Goal: Check status: Check status

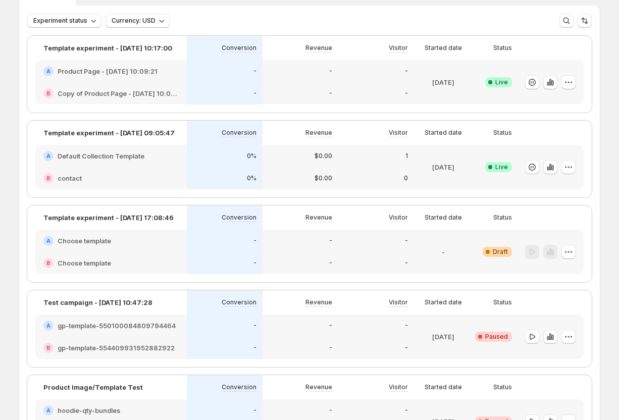
scroll to position [41, 0]
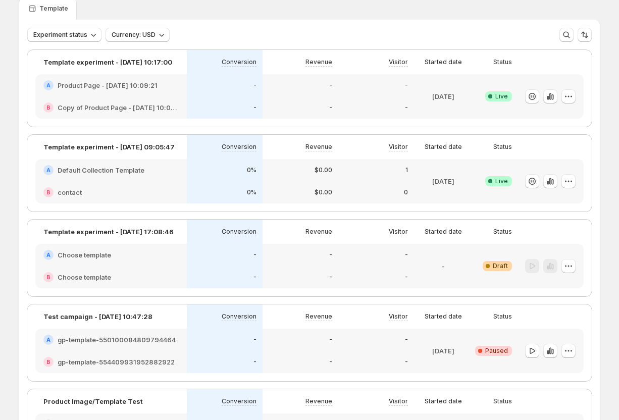
click at [107, 94] on div "A Product Page - [DATE] 10:09:21" at bounding box center [110, 85] width 151 height 22
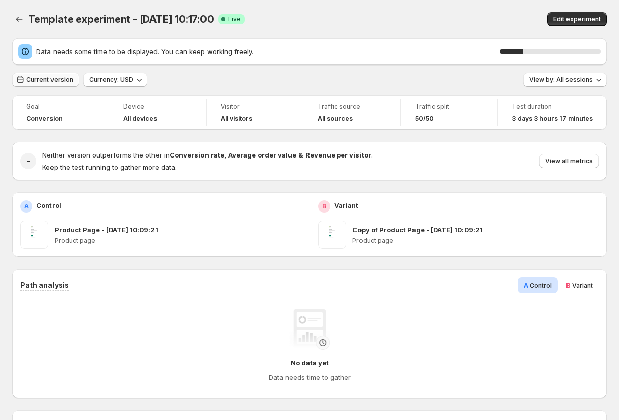
click at [61, 79] on span "Current version" at bounding box center [49, 80] width 47 height 8
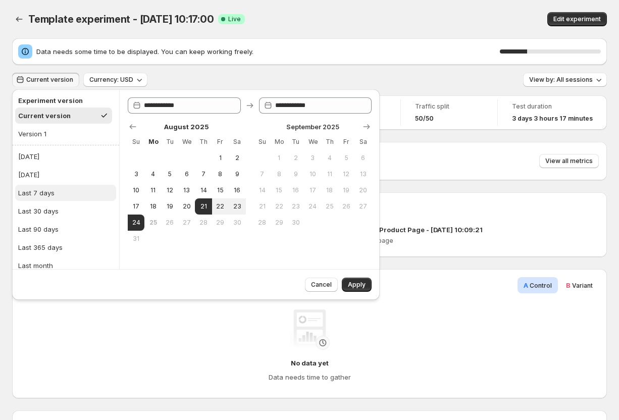
click at [72, 191] on button "Last 7 days" at bounding box center [65, 193] width 101 height 16
type input "**********"
click at [353, 279] on button "Apply" at bounding box center [357, 285] width 30 height 14
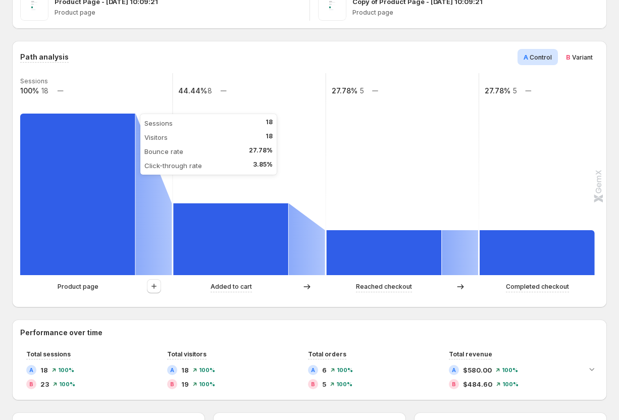
scroll to position [201, 0]
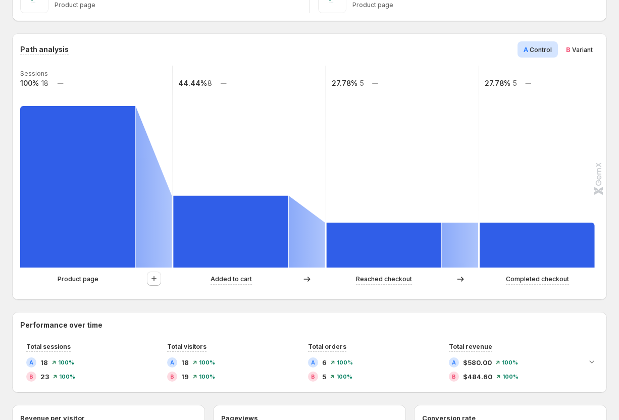
click at [576, 53] on span "Variant" at bounding box center [582, 50] width 21 height 8
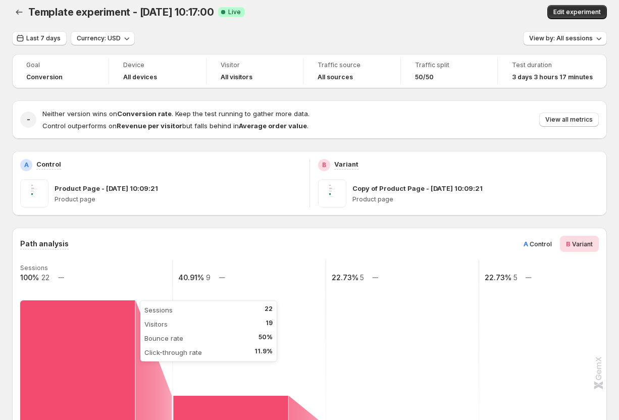
scroll to position [0, 0]
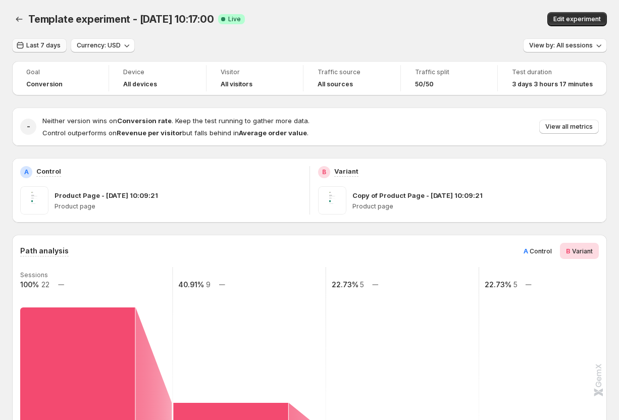
click at [39, 48] on span "Last 7 days" at bounding box center [43, 45] width 34 height 8
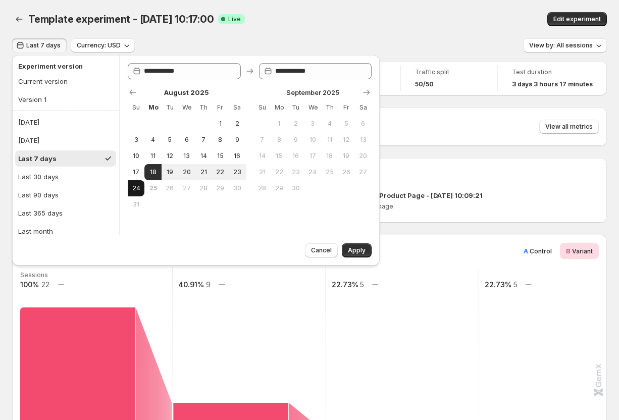
click at [133, 188] on span "24" at bounding box center [136, 188] width 9 height 8
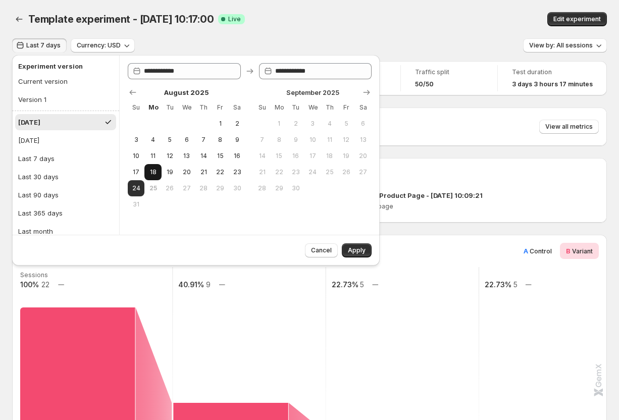
click at [153, 175] on span "18" at bounding box center [152, 172] width 9 height 8
type input "**********"
click at [138, 188] on span "24" at bounding box center [136, 188] width 9 height 8
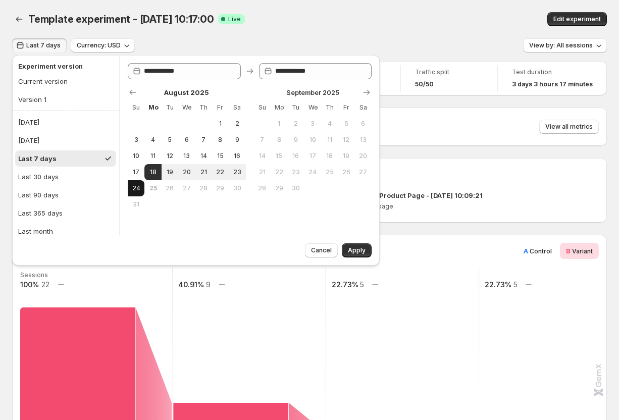
type input "**********"
click at [353, 250] on span "Apply" at bounding box center [357, 250] width 18 height 8
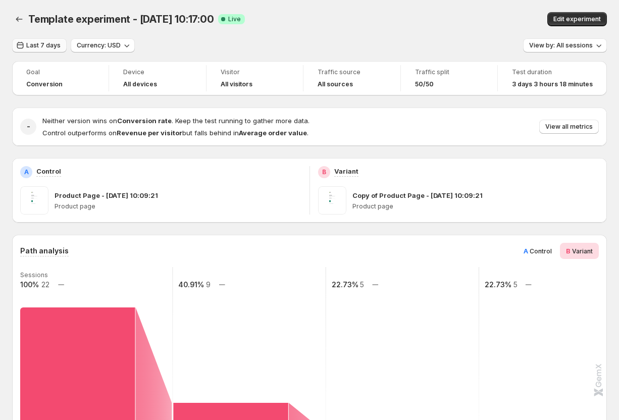
click at [48, 45] on span "Last 7 days" at bounding box center [43, 45] width 34 height 8
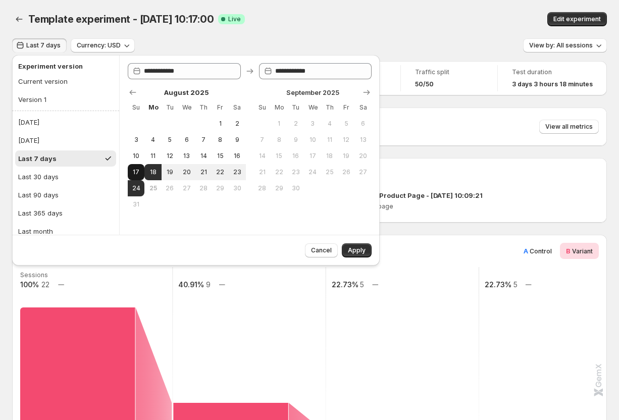
click at [136, 171] on span "17" at bounding box center [136, 172] width 9 height 8
type input "**********"
click at [136, 180] on button "24" at bounding box center [136, 188] width 17 height 16
type input "**********"
click at [352, 248] on span "Apply" at bounding box center [357, 250] width 18 height 8
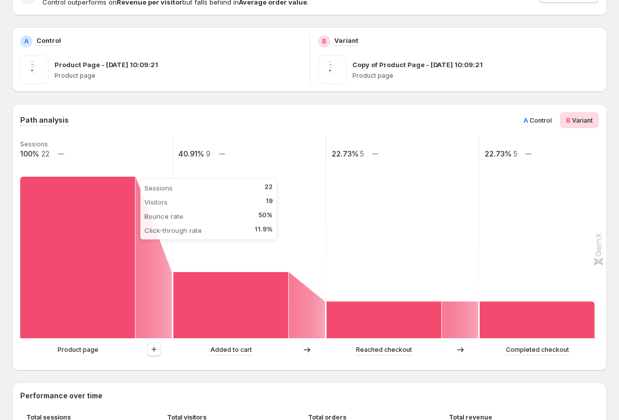
scroll to position [222, 0]
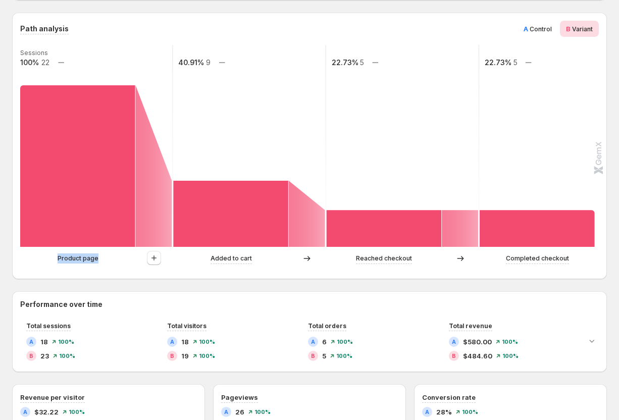
drag, startPoint x: 52, startPoint y: 257, endPoint x: 99, endPoint y: 257, distance: 46.9
click at [99, 257] on div "Product page" at bounding box center [78, 258] width 116 height 10
click at [29, 263] on div "Product page" at bounding box center [78, 258] width 116 height 10
drag, startPoint x: 113, startPoint y: 259, endPoint x: 43, endPoint y: 258, distance: 69.1
click at [43, 258] on div "Product page" at bounding box center [78, 258] width 116 height 10
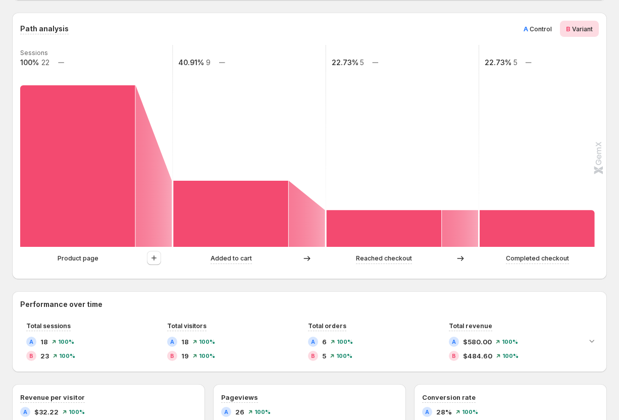
click at [29, 260] on div "Product page" at bounding box center [78, 258] width 116 height 10
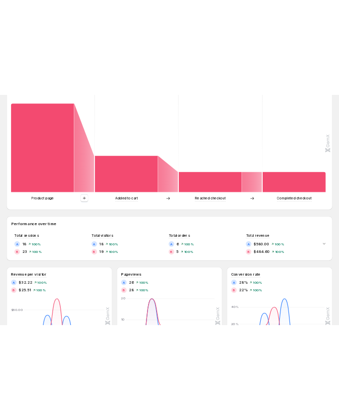
scroll to position [257, 0]
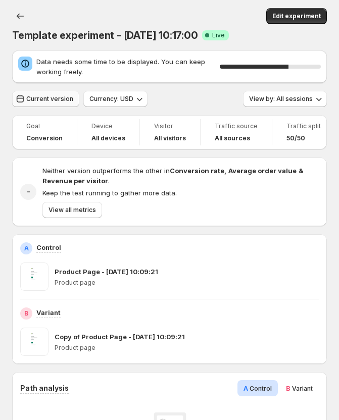
click at [55, 95] on span "Current version" at bounding box center [49, 99] width 47 height 8
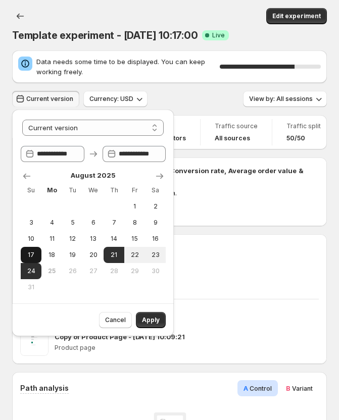
click at [29, 253] on span "17" at bounding box center [31, 255] width 13 height 8
select select "*****"
type input "**********"
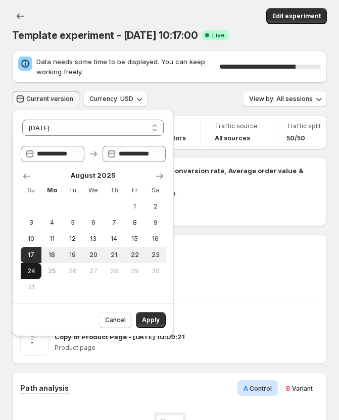
click at [29, 271] on span "24" at bounding box center [31, 271] width 13 height 8
type input "**********"
click at [157, 321] on span "Apply" at bounding box center [151, 320] width 18 height 8
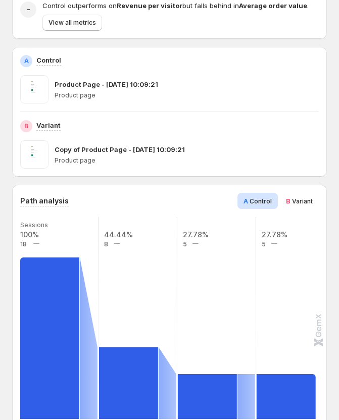
scroll to position [144, 0]
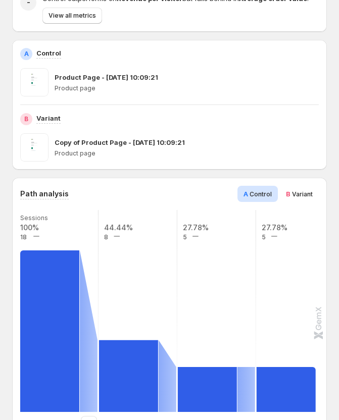
click at [297, 197] on span "B Variant" at bounding box center [299, 194] width 27 height 10
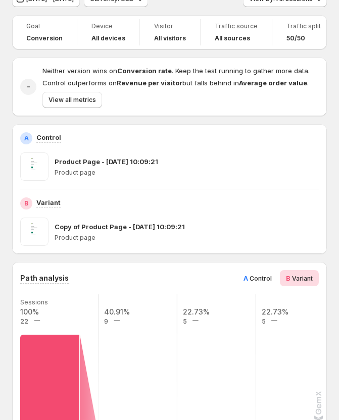
scroll to position [0, 0]
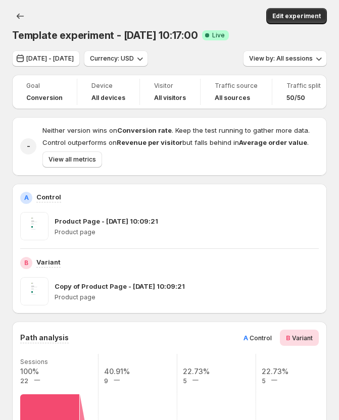
click at [259, 339] on span "Control" at bounding box center [260, 338] width 22 height 8
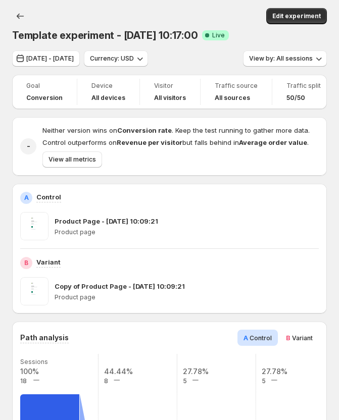
click at [295, 340] on span "Variant" at bounding box center [302, 338] width 21 height 8
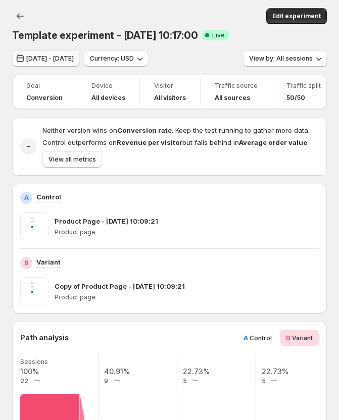
click at [58, 60] on span "[DATE] - [DATE]" at bounding box center [49, 59] width 47 height 8
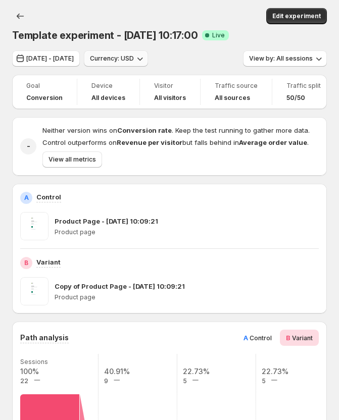
click at [145, 61] on icon "button" at bounding box center [140, 58] width 10 height 10
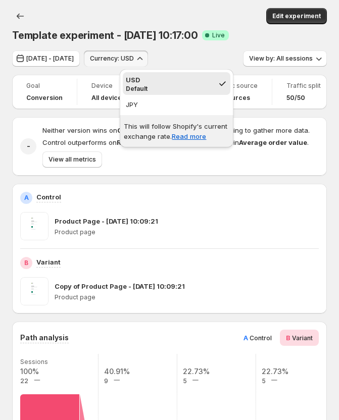
click at [202, 57] on div "Aug 16, 2025 - Aug 23, 2025 Currency: USD View by: All sessions" at bounding box center [169, 58] width 314 height 16
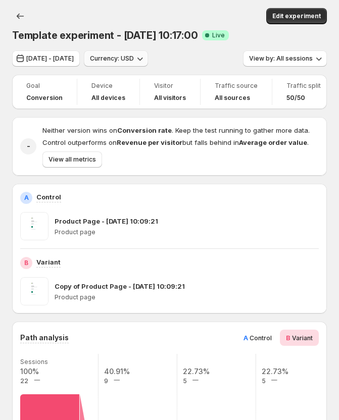
click at [134, 61] on span "Currency: USD" at bounding box center [112, 59] width 44 height 8
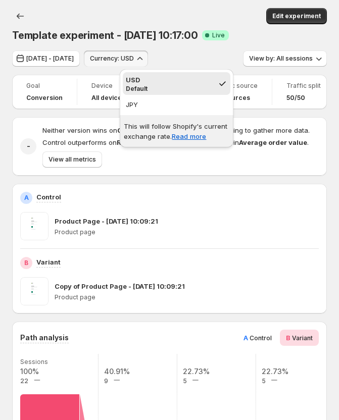
click at [215, 57] on div "Aug 16, 2025 - Aug 23, 2025 Currency: USD View by: All sessions" at bounding box center [169, 58] width 314 height 16
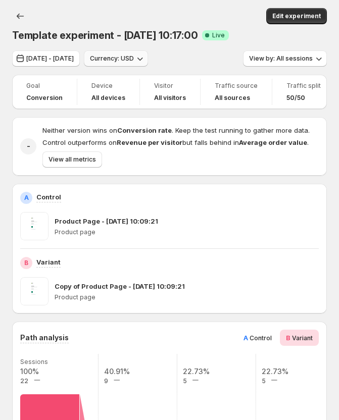
click at [134, 61] on span "Currency: USD" at bounding box center [112, 59] width 44 height 8
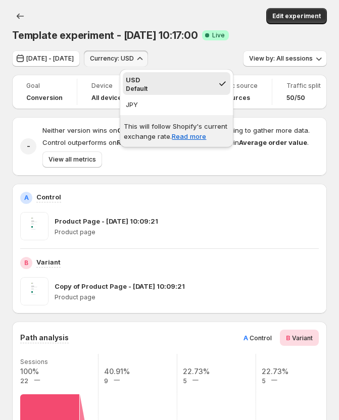
click at [214, 59] on div "Aug 16, 2025 - Aug 23, 2025 Currency: USD View by: All sessions" at bounding box center [169, 58] width 314 height 16
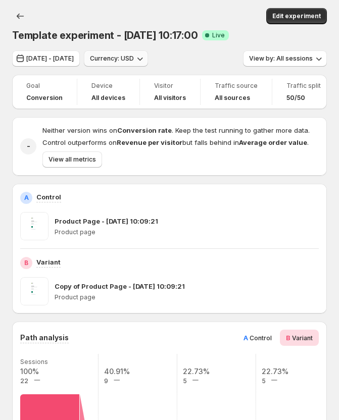
click at [134, 60] on span "Currency: USD" at bounding box center [112, 59] width 44 height 8
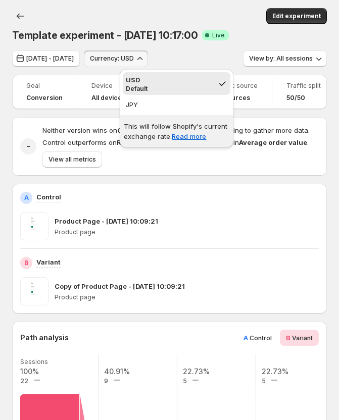
click at [210, 52] on div "Aug 16, 2025 - Aug 23, 2025 Currency: USD View by: All sessions" at bounding box center [169, 58] width 314 height 16
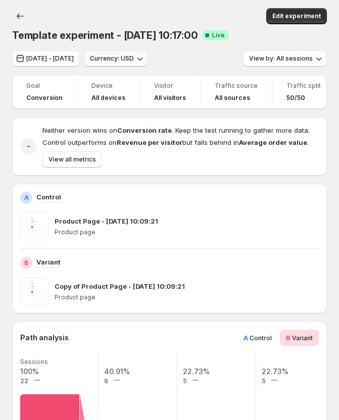
click at [134, 61] on span "Currency: USD" at bounding box center [112, 59] width 44 height 8
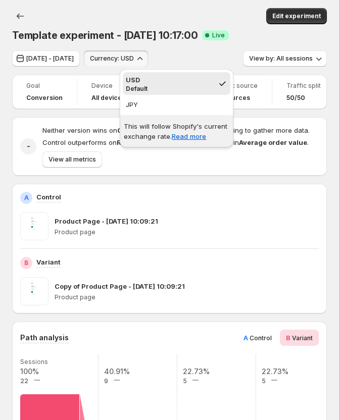
click at [224, 56] on div "Aug 16, 2025 - Aug 23, 2025 Currency: USD View by: All sessions" at bounding box center [169, 58] width 314 height 16
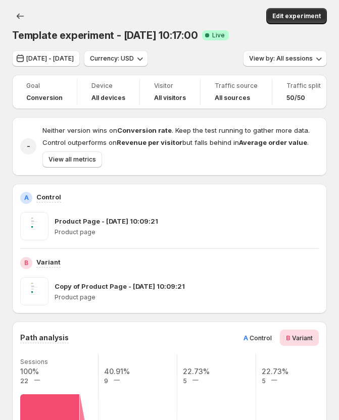
click at [145, 59] on icon "button" at bounding box center [140, 58] width 10 height 10
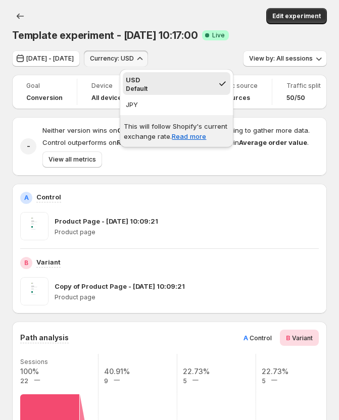
click at [224, 60] on div "Aug 16, 2025 - Aug 23, 2025 Currency: USD View by: All sessions" at bounding box center [169, 58] width 314 height 16
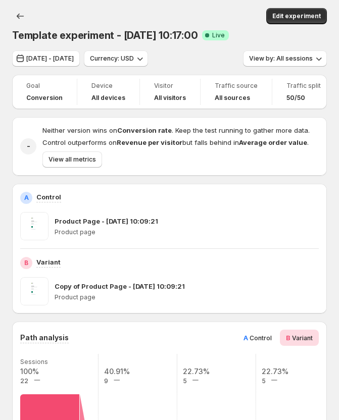
click at [213, 57] on div "Aug 16, 2025 - Aug 23, 2025 Currency: USD View by: All sessions" at bounding box center [169, 58] width 314 height 16
click at [145, 59] on icon "button" at bounding box center [140, 58] width 10 height 10
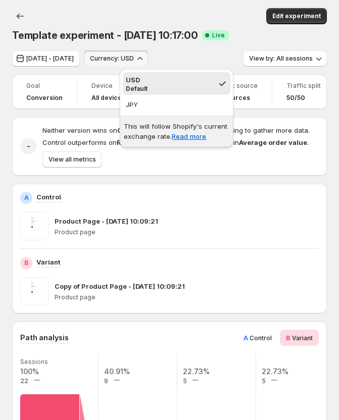
click at [220, 51] on div "Aug 16, 2025 - Aug 23, 2025 Currency: USD View by: All sessions" at bounding box center [169, 58] width 314 height 16
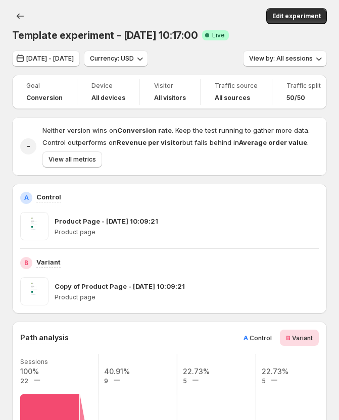
click at [143, 59] on icon "button" at bounding box center [140, 59] width 6 height 3
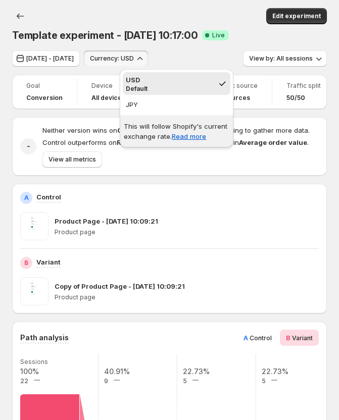
click at [219, 57] on div "Aug 16, 2025 - Aug 23, 2025 Currency: USD View by: All sessions" at bounding box center [169, 58] width 314 height 16
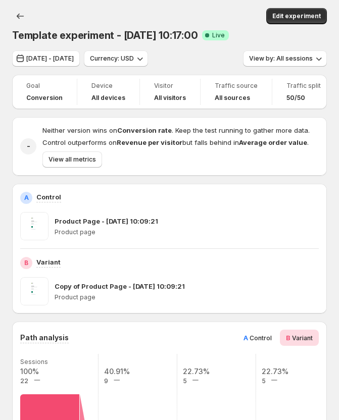
click at [145, 61] on icon "button" at bounding box center [140, 58] width 10 height 10
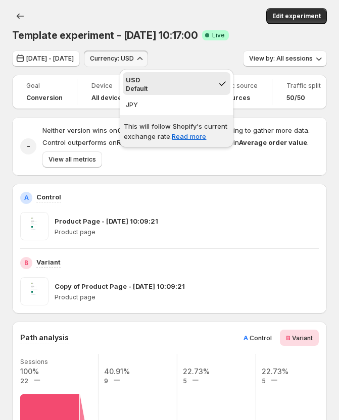
click at [224, 60] on div "Aug 16, 2025 - Aug 23, 2025 Currency: USD View by: All sessions" at bounding box center [169, 58] width 314 height 16
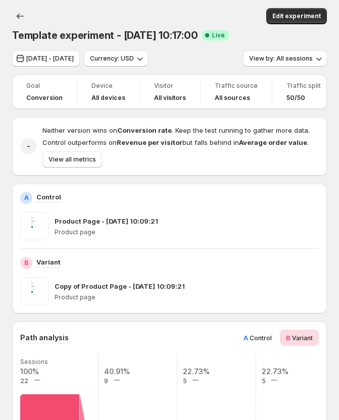
click at [145, 60] on icon "button" at bounding box center [140, 58] width 10 height 10
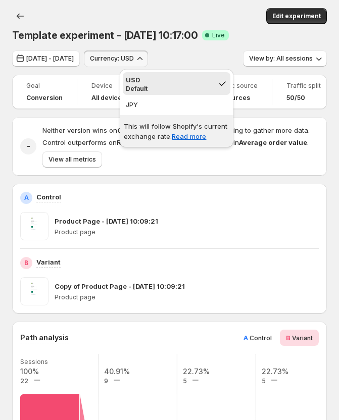
click at [209, 59] on div "Aug 16, 2025 - Aug 23, 2025 Currency: USD View by: All sessions" at bounding box center [169, 58] width 314 height 16
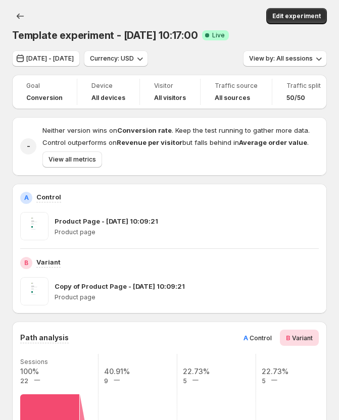
click at [145, 61] on icon "button" at bounding box center [140, 58] width 10 height 10
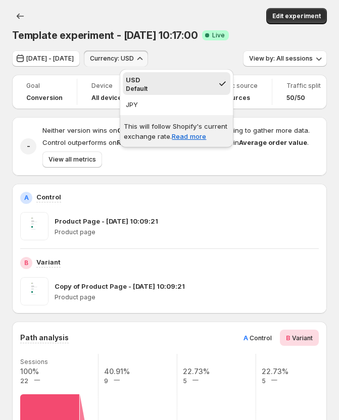
click at [207, 60] on div "Aug 16, 2025 - Aug 23, 2025 Currency: USD View by: All sessions" at bounding box center [169, 58] width 314 height 16
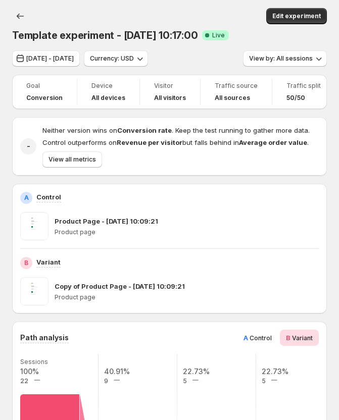
click at [145, 54] on icon "button" at bounding box center [140, 58] width 10 height 10
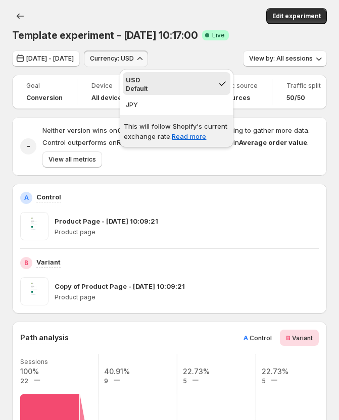
click at [208, 56] on div "Aug 16, 2025 - Aug 23, 2025 Currency: USD View by: All sessions" at bounding box center [169, 58] width 314 height 16
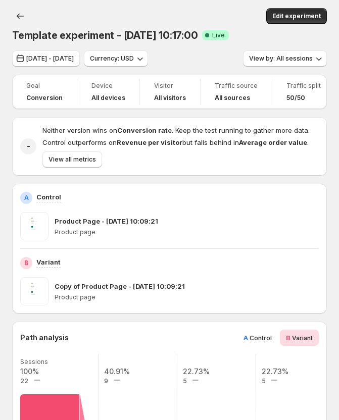
click at [145, 55] on icon "button" at bounding box center [140, 58] width 10 height 10
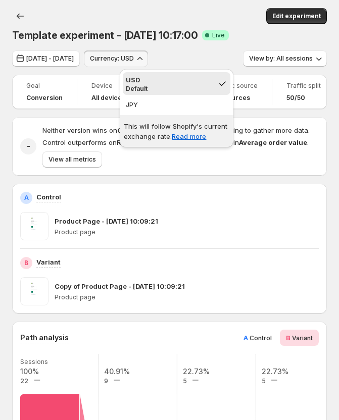
click at [203, 53] on div "Aug 16, 2025 - Aug 23, 2025 Currency: USD View by: All sessions" at bounding box center [169, 58] width 314 height 16
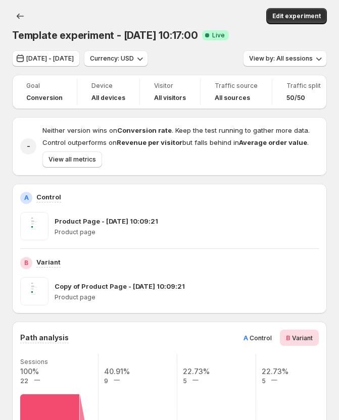
click at [145, 58] on icon "button" at bounding box center [140, 58] width 10 height 10
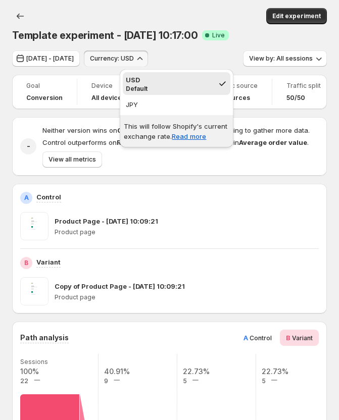
click at [206, 61] on div "Aug 16, 2025 - Aug 23, 2025 Currency: USD View by: All sessions" at bounding box center [169, 58] width 314 height 16
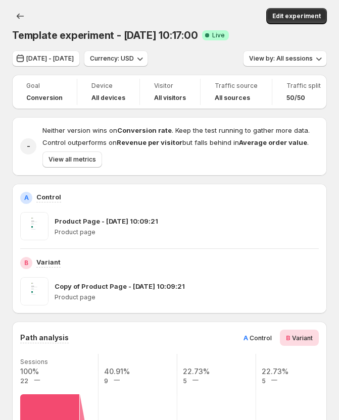
click at [145, 61] on icon "button" at bounding box center [140, 58] width 10 height 10
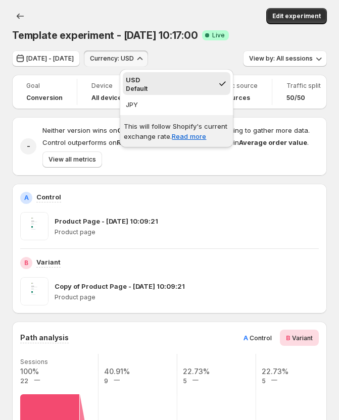
click at [215, 61] on div "Aug 16, 2025 - Aug 23, 2025 Currency: USD View by: All sessions" at bounding box center [169, 58] width 314 height 16
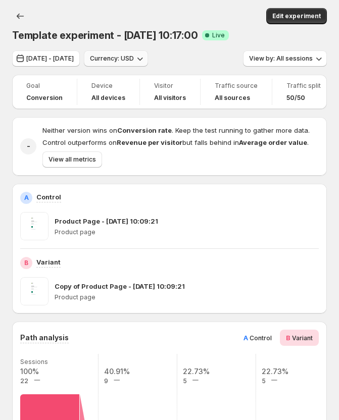
click at [134, 62] on span "Currency: USD" at bounding box center [112, 59] width 44 height 8
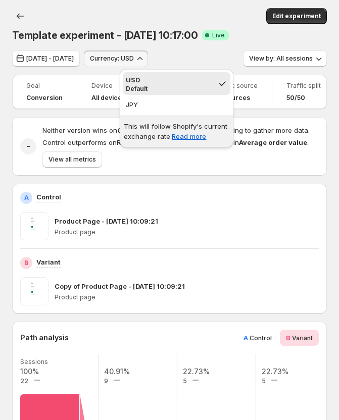
click at [208, 59] on div "Aug 16, 2025 - Aug 23, 2025 Currency: USD View by: All sessions" at bounding box center [169, 58] width 314 height 16
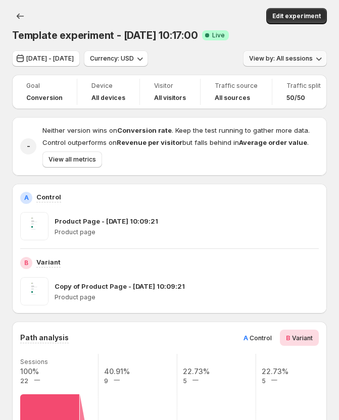
click at [293, 60] on span "View by: All sessions" at bounding box center [281, 59] width 64 height 8
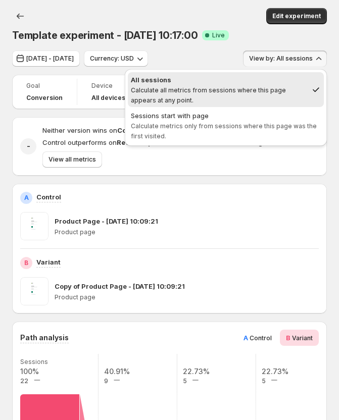
click at [212, 57] on div "Aug 16, 2025 - Aug 23, 2025 Currency: USD View by: All sessions" at bounding box center [169, 58] width 314 height 16
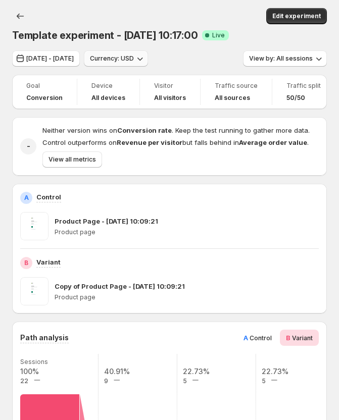
click at [134, 60] on span "Currency: USD" at bounding box center [112, 59] width 44 height 8
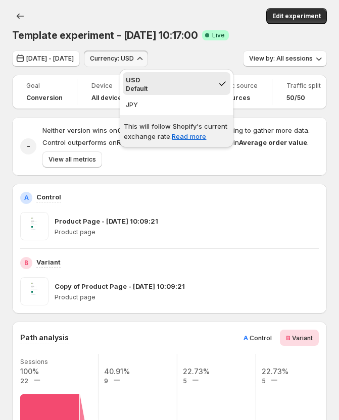
click at [231, 57] on div "Aug 16, 2025 - Aug 23, 2025 Currency: USD View by: All sessions" at bounding box center [169, 58] width 314 height 16
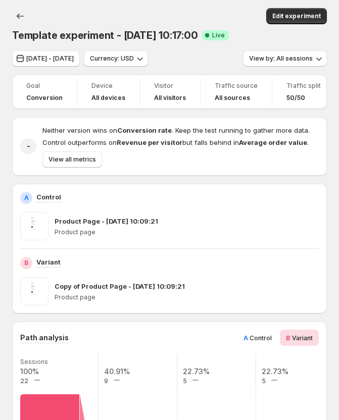
click at [212, 59] on div "Aug 16, 2025 - Aug 23, 2025 Currency: USD View by: All sessions" at bounding box center [169, 58] width 314 height 16
click at [143, 60] on icon "button" at bounding box center [140, 59] width 6 height 3
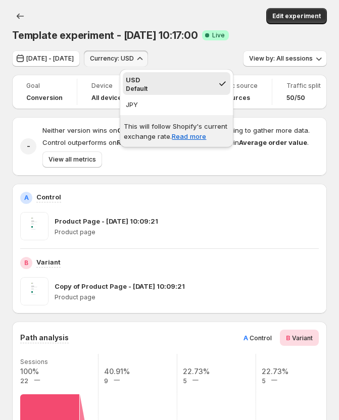
click at [228, 57] on div "Aug 16, 2025 - Aug 23, 2025 Currency: USD View by: All sessions" at bounding box center [169, 58] width 314 height 16
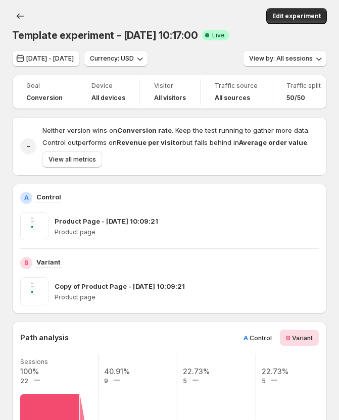
click at [145, 61] on icon "button" at bounding box center [140, 58] width 10 height 10
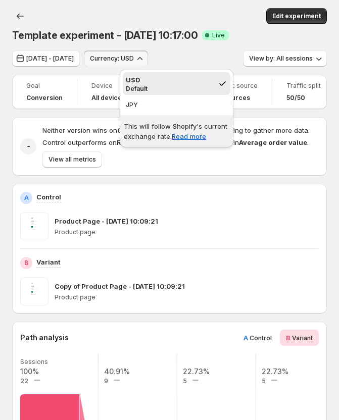
click at [222, 52] on div "Aug 16, 2025 - Aug 23, 2025 Currency: USD View by: All sessions" at bounding box center [169, 58] width 314 height 16
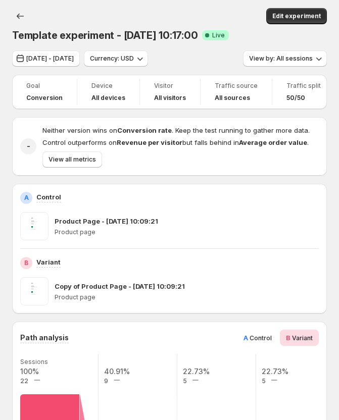
click at [213, 57] on div "Aug 16, 2025 - Aug 23, 2025 Currency: USD View by: All sessions" at bounding box center [169, 58] width 314 height 16
click at [72, 160] on span "View all metrics" at bounding box center [71, 159] width 47 height 8
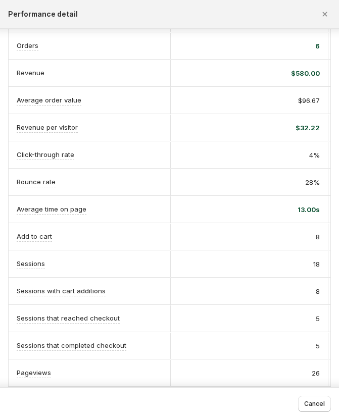
scroll to position [95, 0]
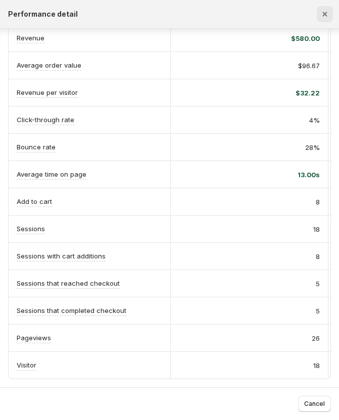
click at [322, 16] on icon "Close" at bounding box center [324, 14] width 10 height 10
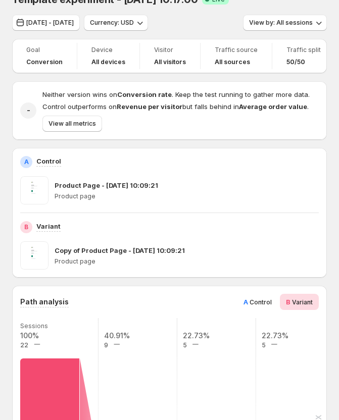
scroll to position [0, 0]
